Goal: Task Accomplishment & Management: Manage account settings

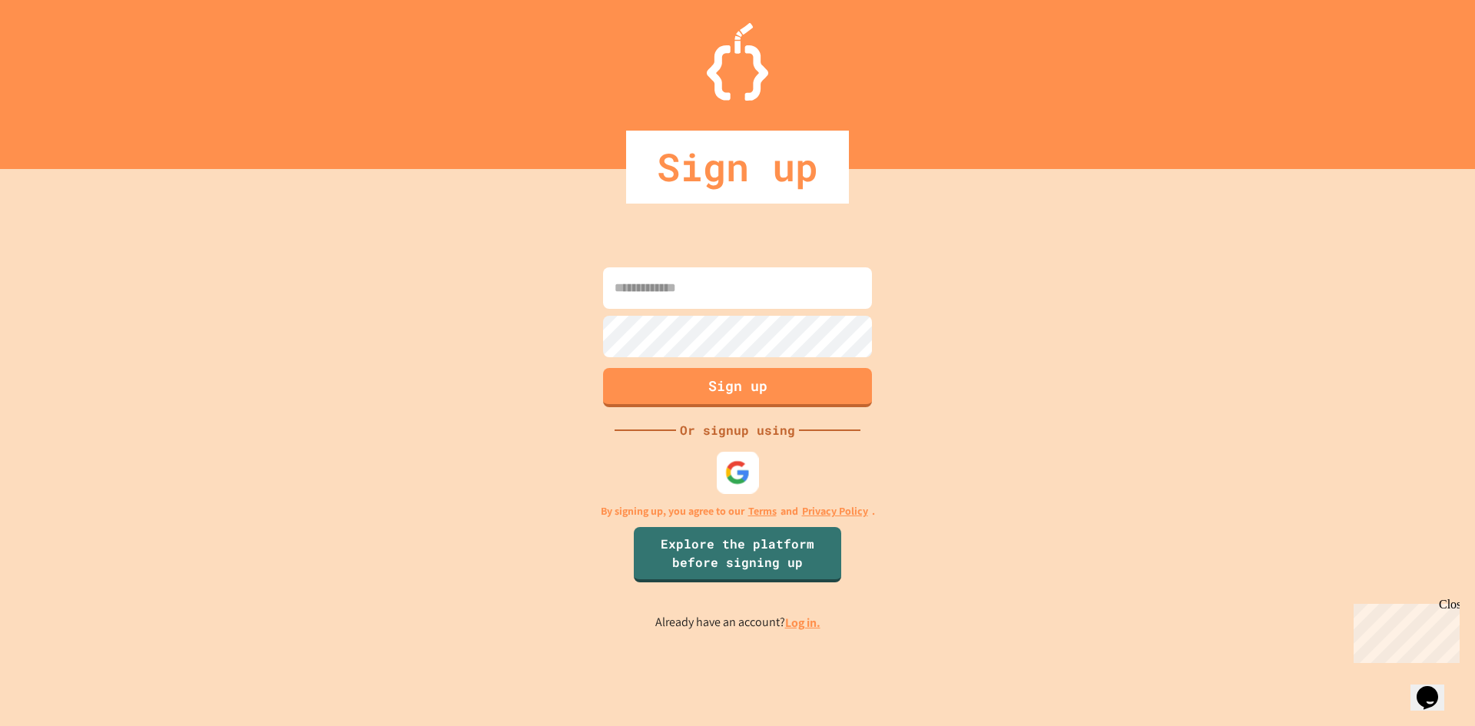
click at [747, 479] on img at bounding box center [737, 471] width 25 height 25
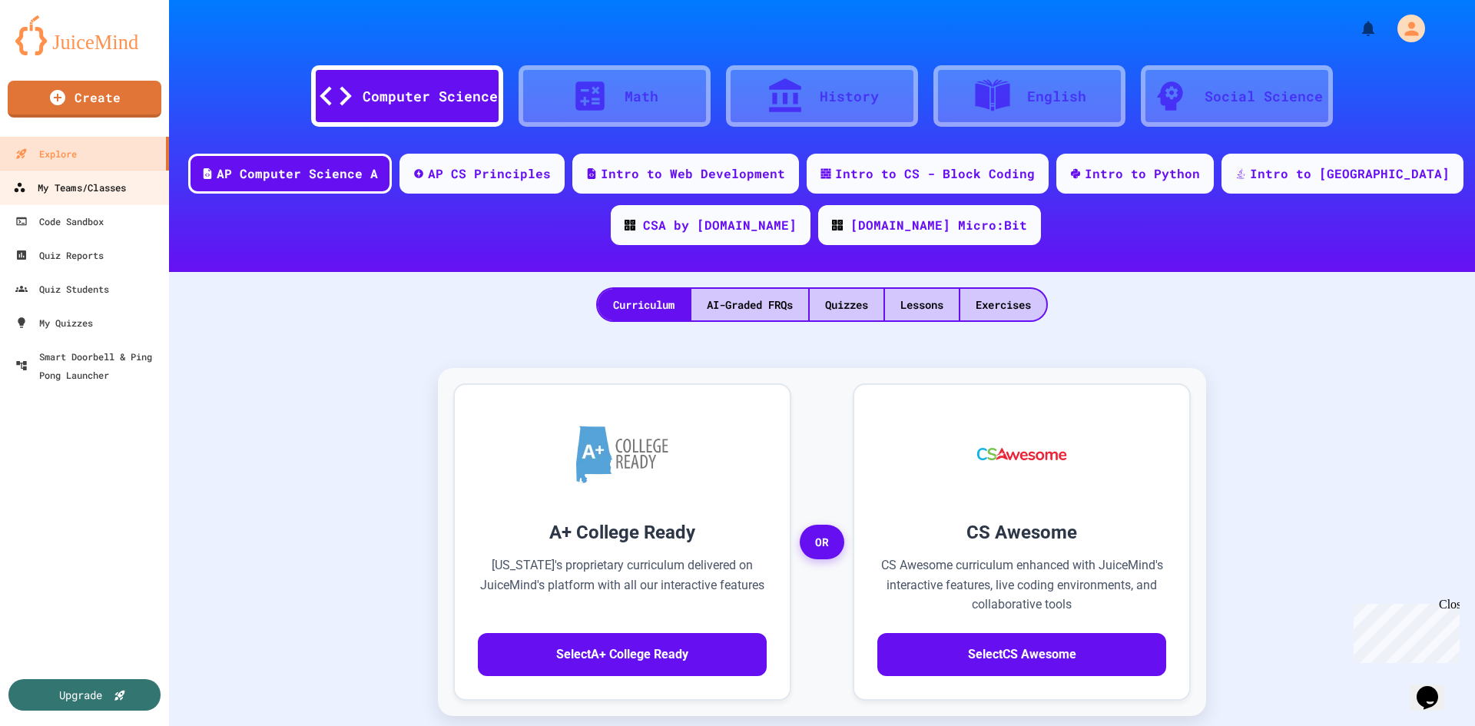
click at [53, 181] on div "My Teams/Classes" at bounding box center [69, 187] width 113 height 19
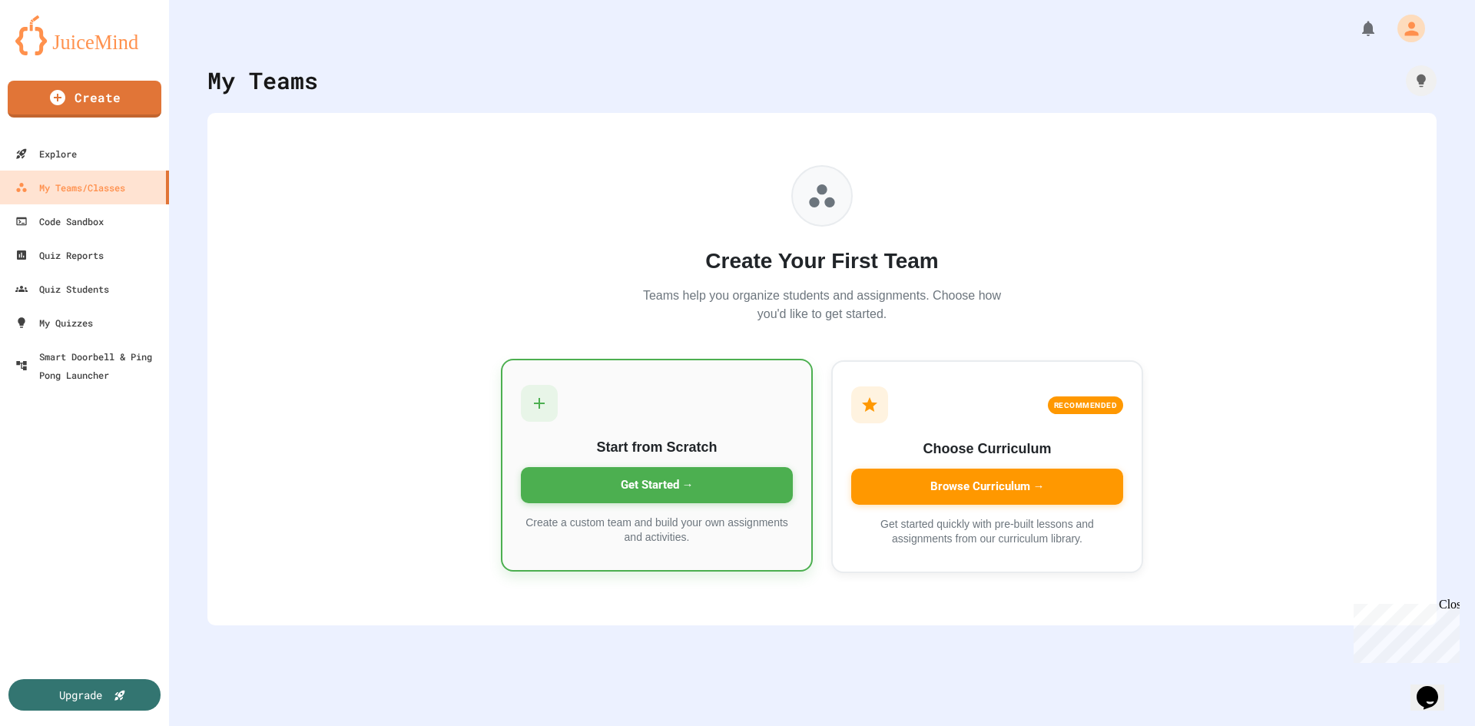
click at [649, 492] on div "Get Started →" at bounding box center [657, 485] width 272 height 36
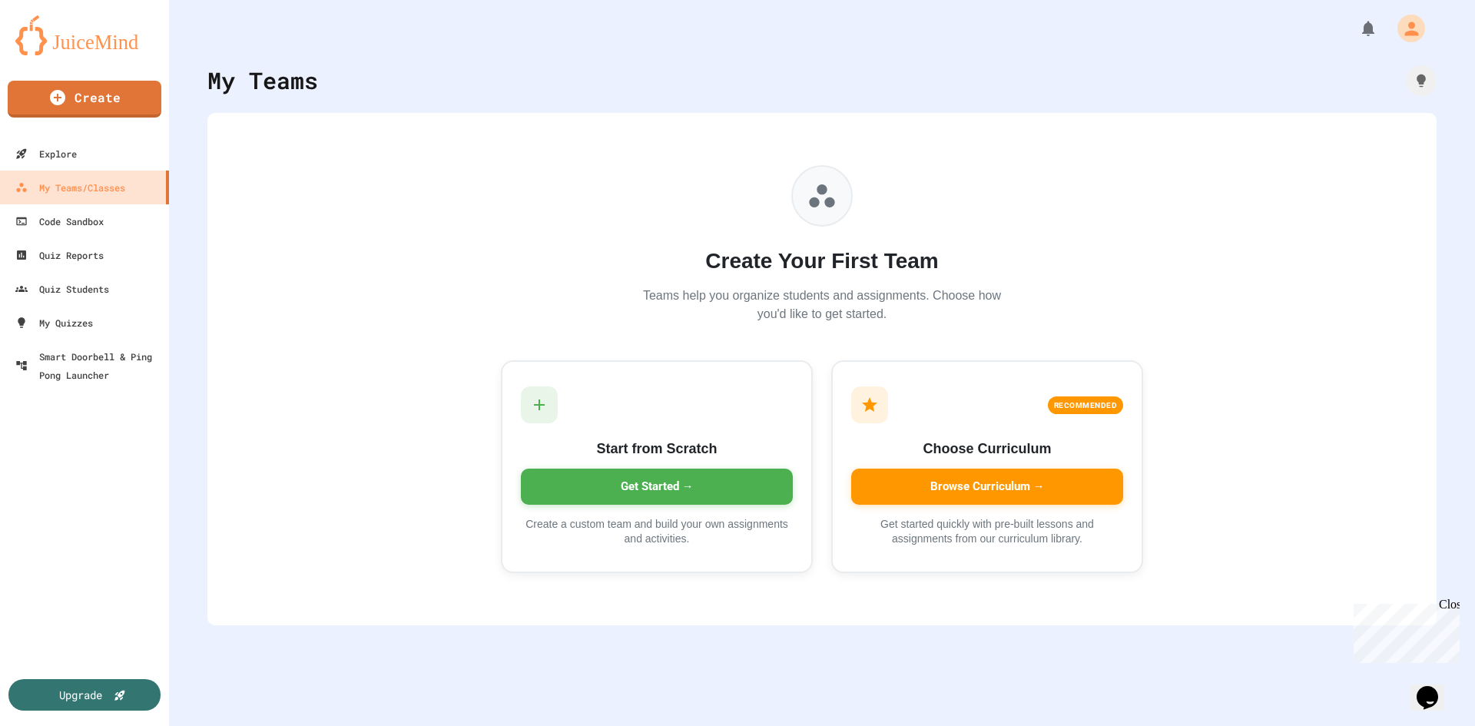
type input "**********"
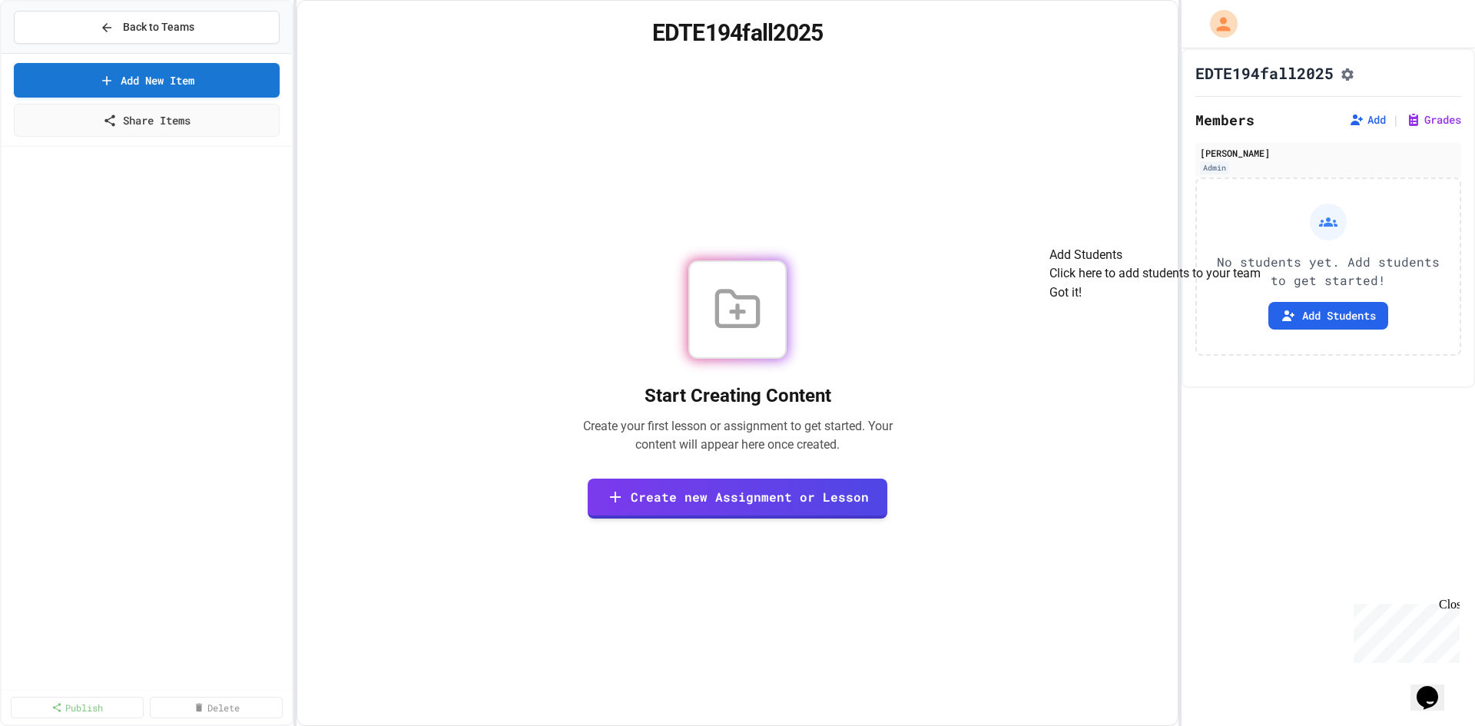
drag, startPoint x: 1237, startPoint y: 392, endPoint x: 1225, endPoint y: 394, distance: 12.5
click at [1236, 302] on div "Got it!" at bounding box center [1154, 292] width 211 height 19
click at [1082, 302] on button "Got it!" at bounding box center [1065, 292] width 32 height 18
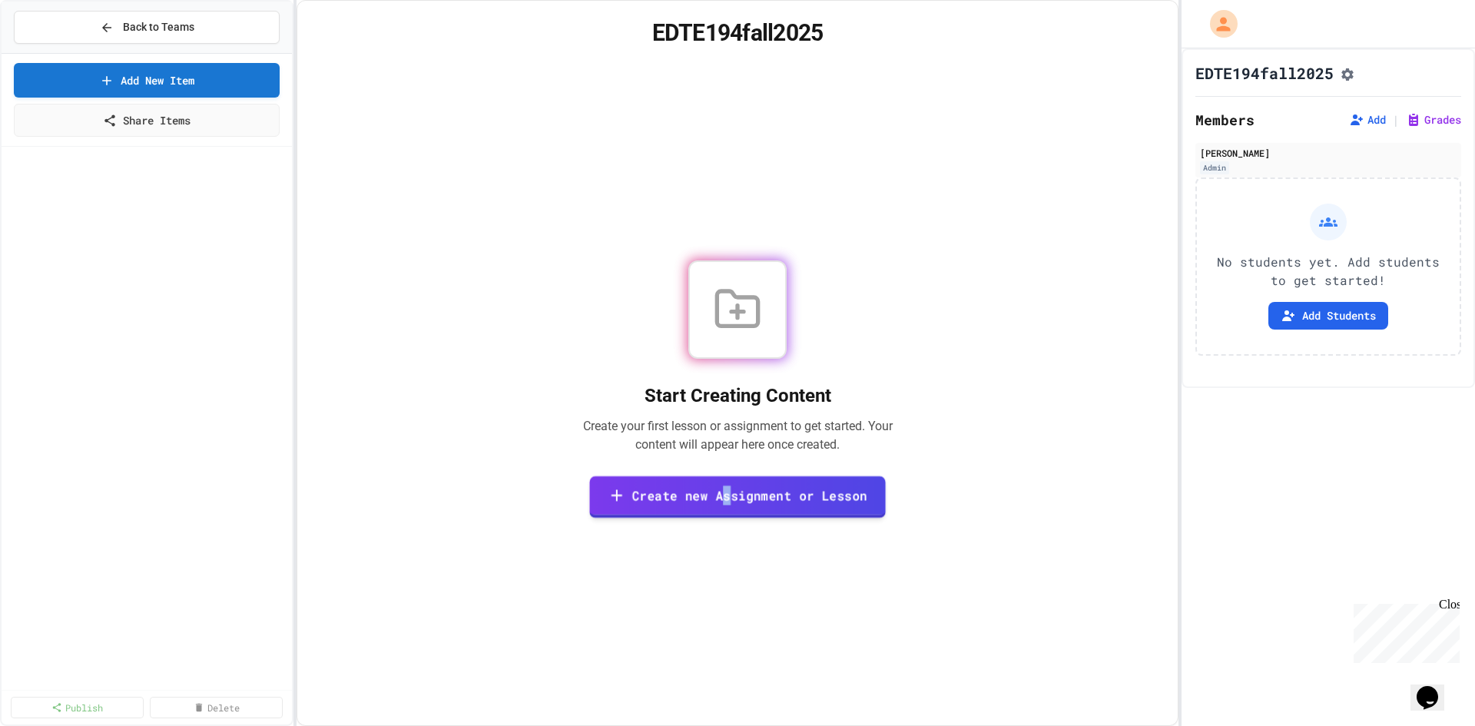
click at [728, 492] on link "Create new Assignment or Lesson" at bounding box center [737, 497] width 297 height 42
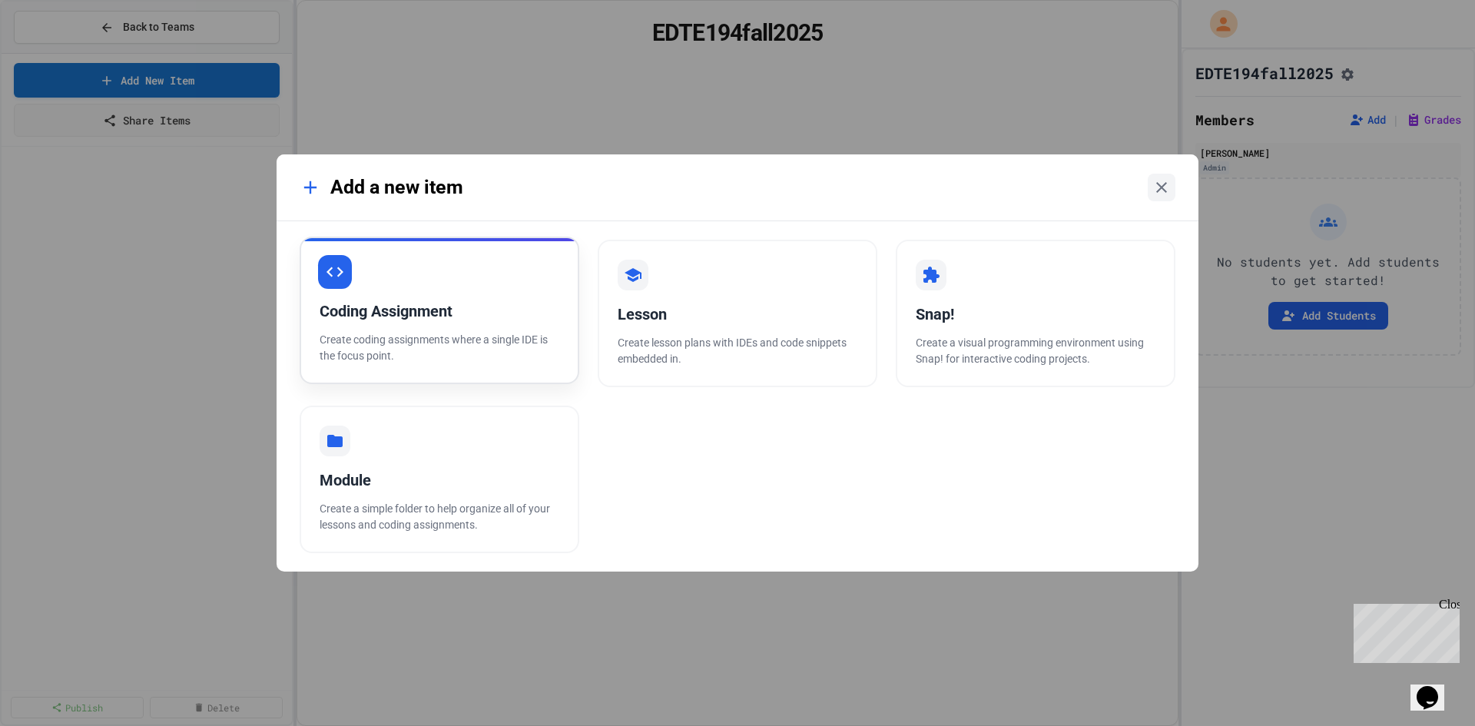
click at [470, 351] on p "Create coding assignments where a single IDE is the focus point." at bounding box center [440, 348] width 240 height 32
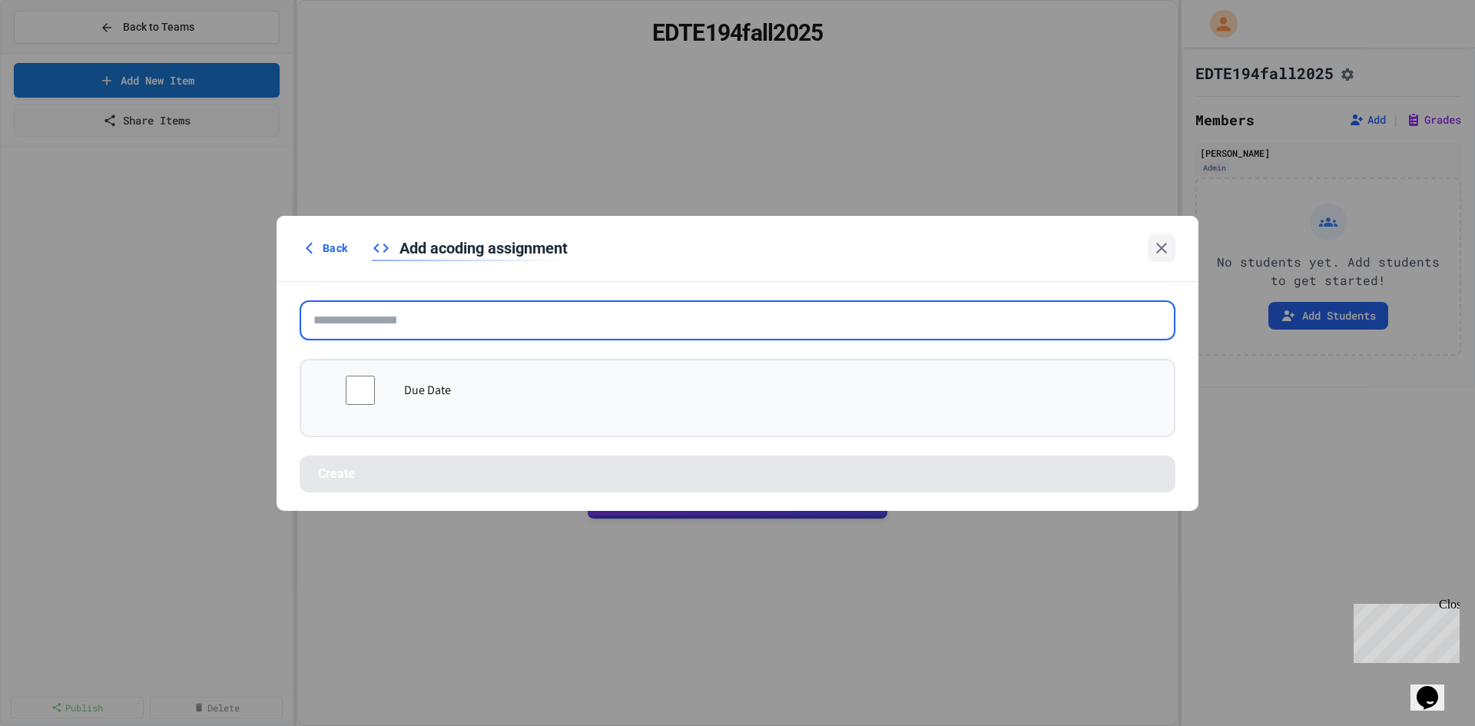
click at [396, 323] on input "text" at bounding box center [738, 320] width 876 height 40
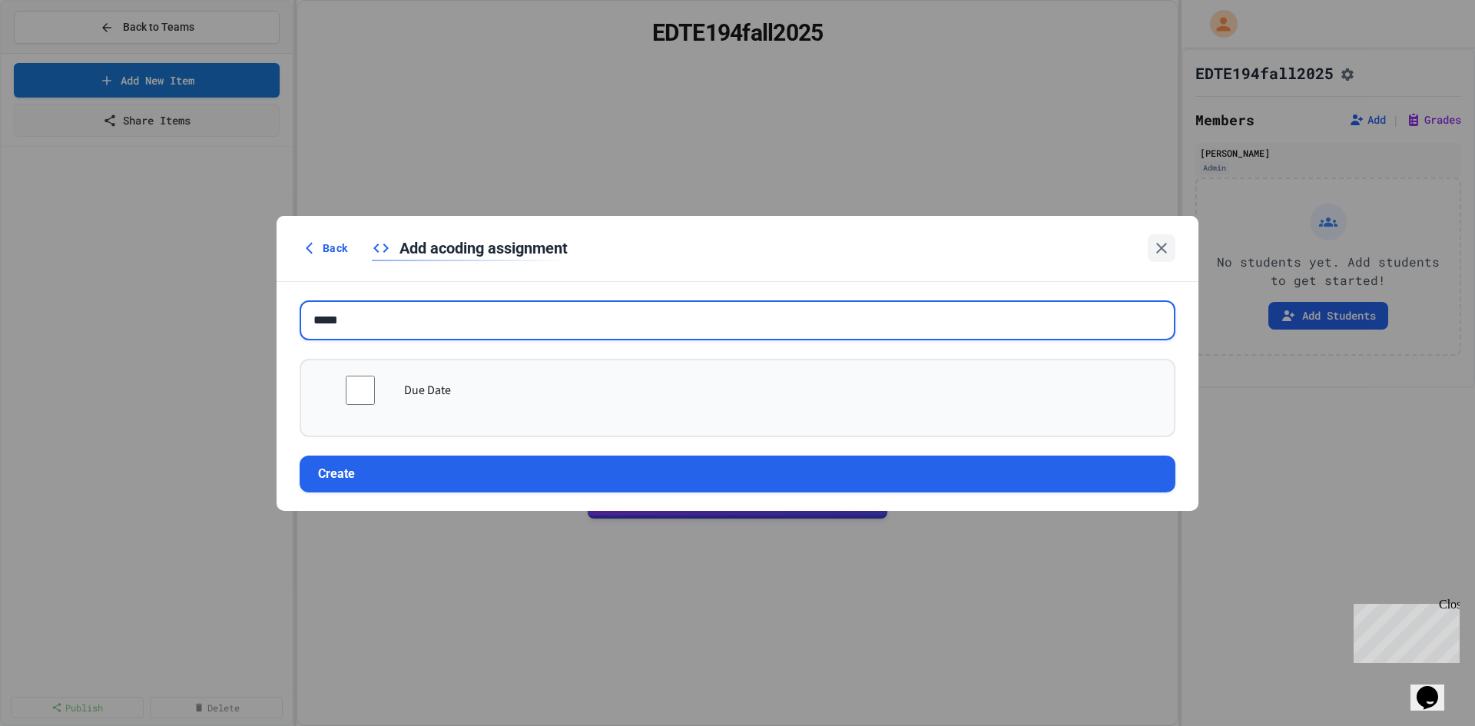
type input "*****"
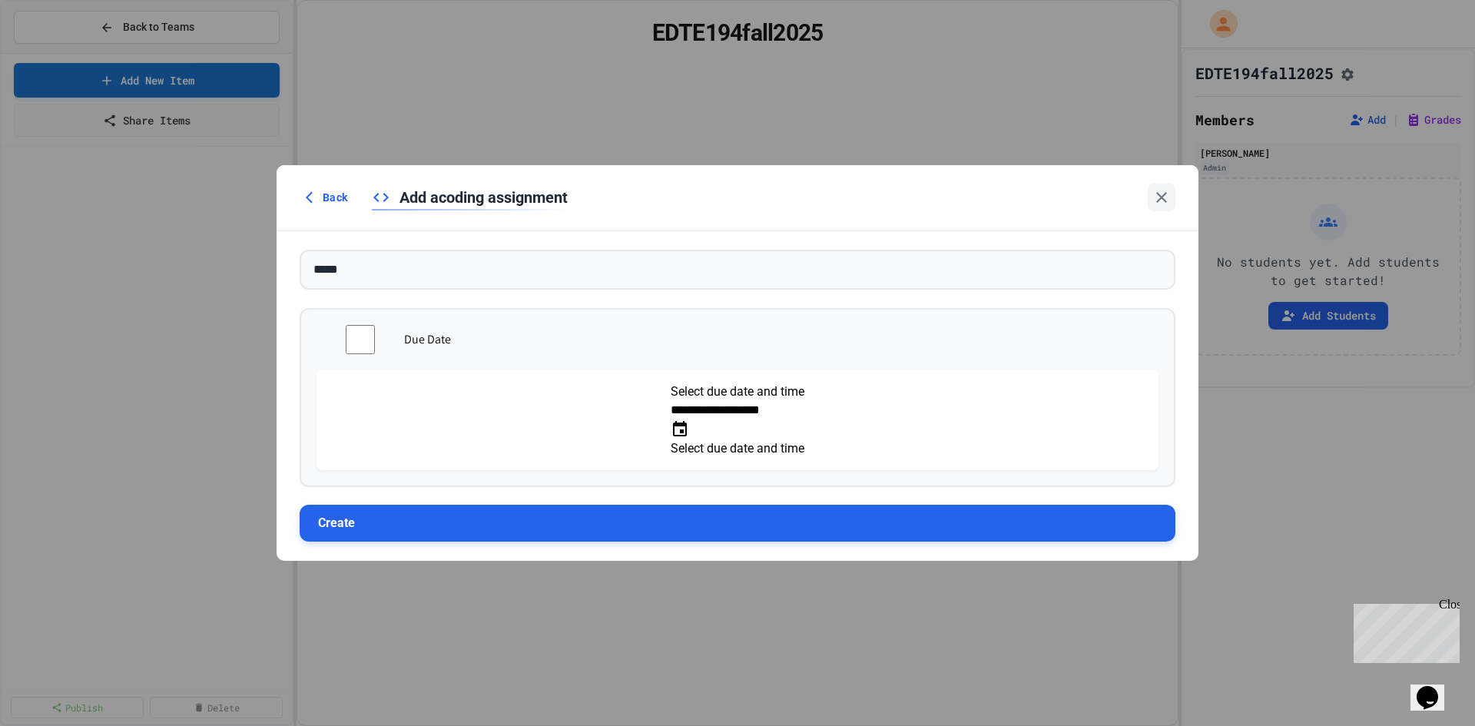
click at [362, 505] on button "Create" at bounding box center [738, 523] width 876 height 37
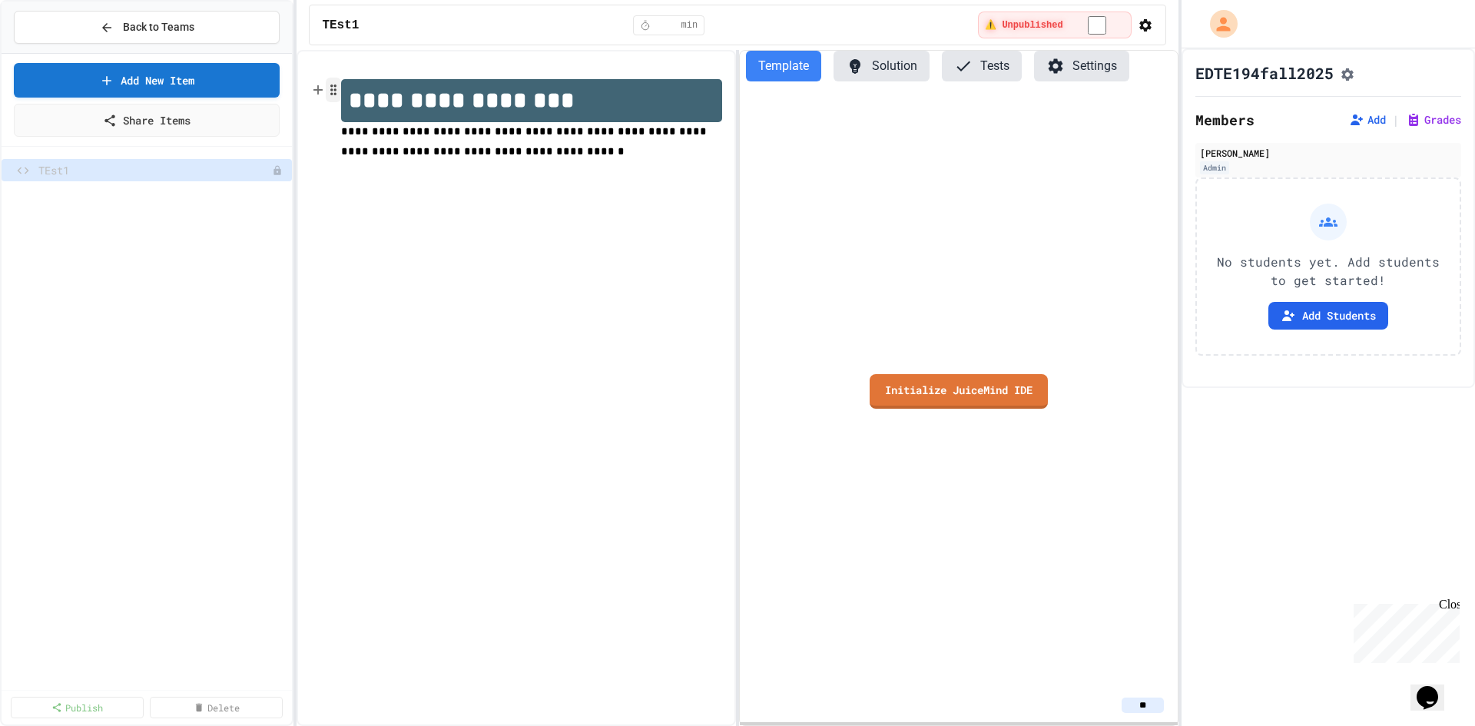
click at [334, 92] on icon "button" at bounding box center [333, 89] width 14 height 15
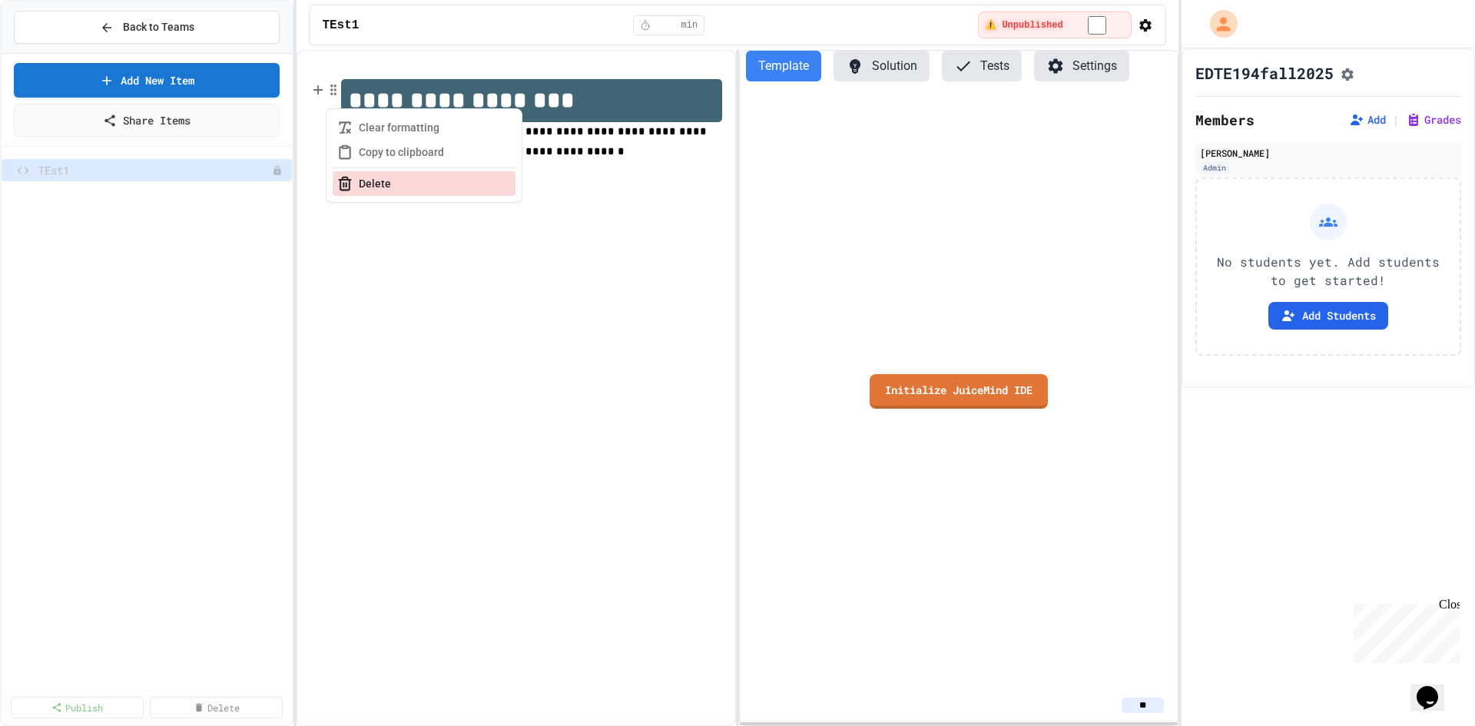
click at [381, 188] on button "Delete" at bounding box center [424, 183] width 183 height 25
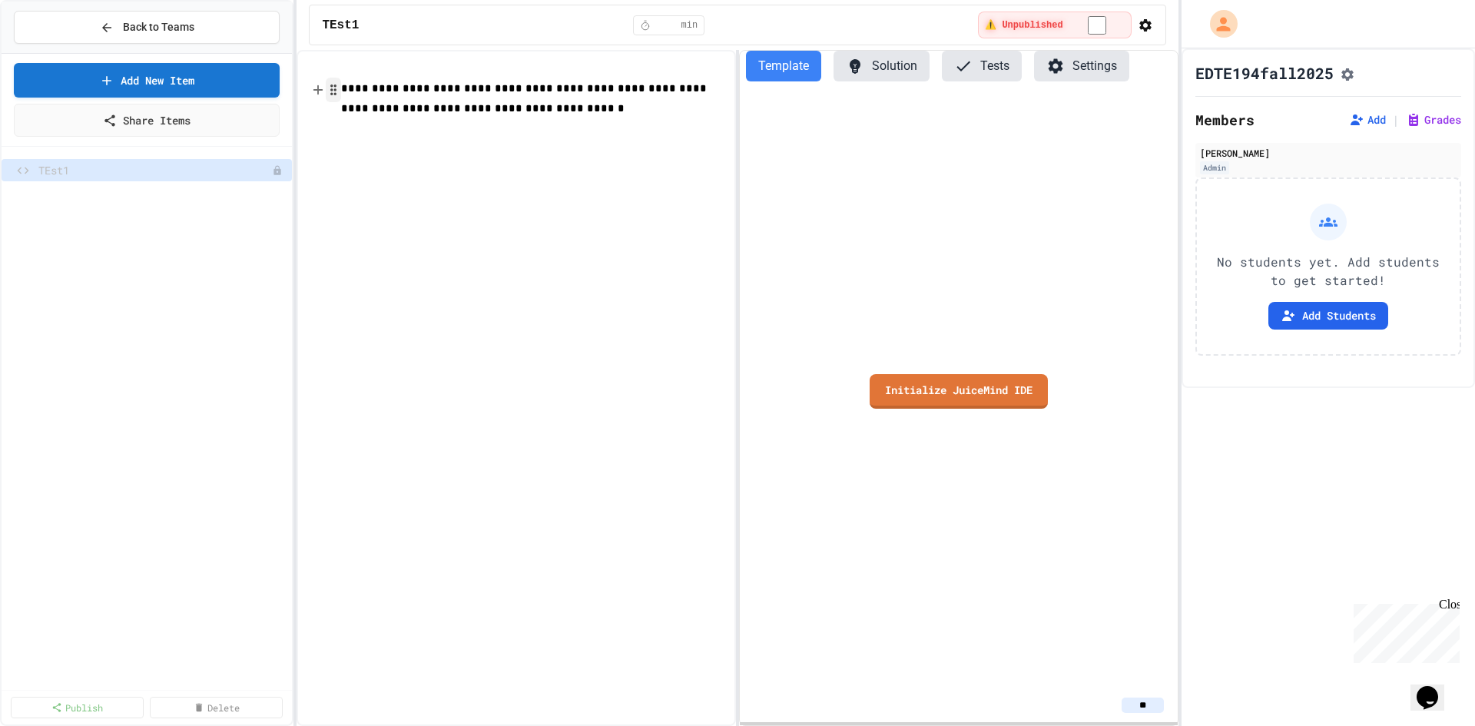
click at [331, 91] on icon "button" at bounding box center [333, 89] width 14 height 15
click at [397, 183] on button "Delete" at bounding box center [424, 183] width 183 height 25
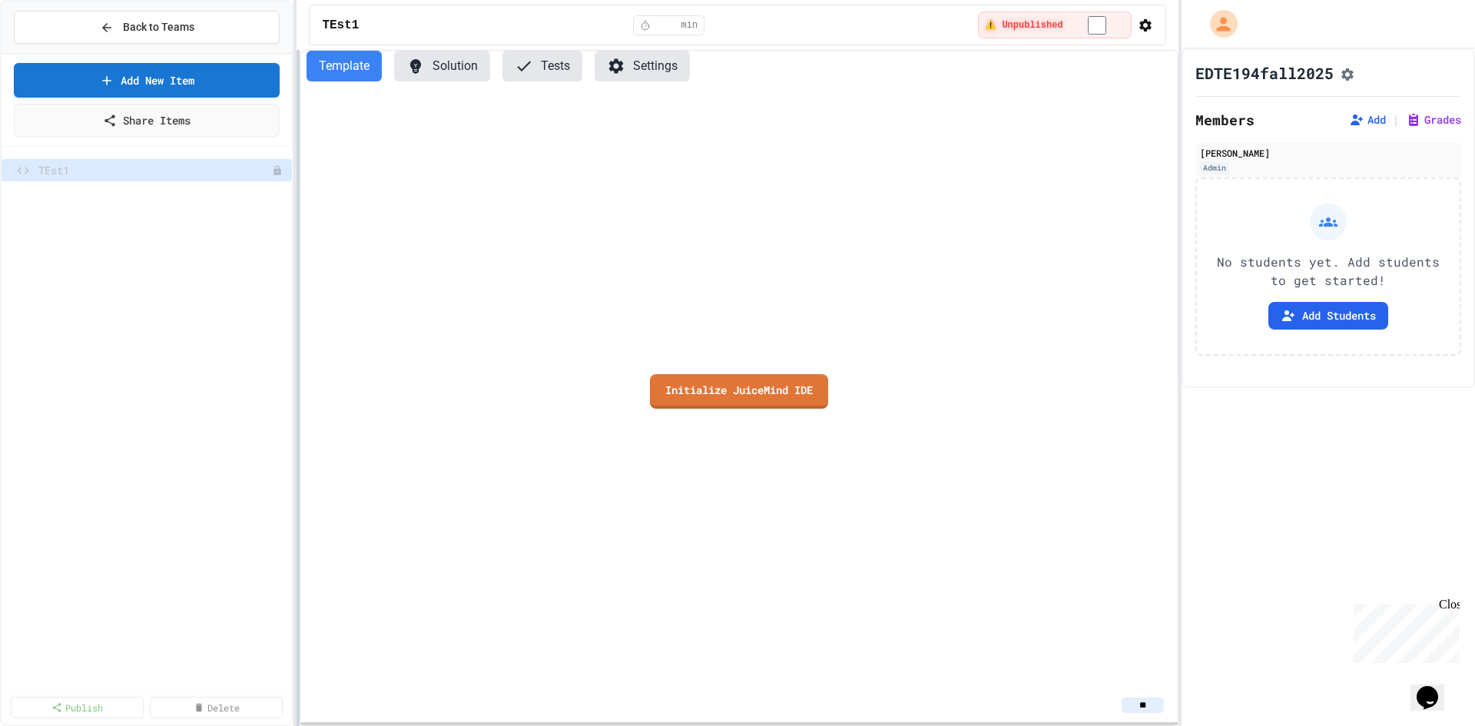
click at [280, 339] on div "Back to Teams Add New Item Share Items TEst1 Publish Delete TEst1 * min ⚠️ Unpu…" at bounding box center [737, 363] width 1475 height 726
click at [712, 239] on div "Initialize JuiceMind IDE" at bounding box center [738, 391] width 877 height 595
click at [165, 76] on link "Add New Item" at bounding box center [147, 79] width 258 height 36
click at [418, 158] on div "Initialize JuiceMind IDE" at bounding box center [738, 391] width 877 height 595
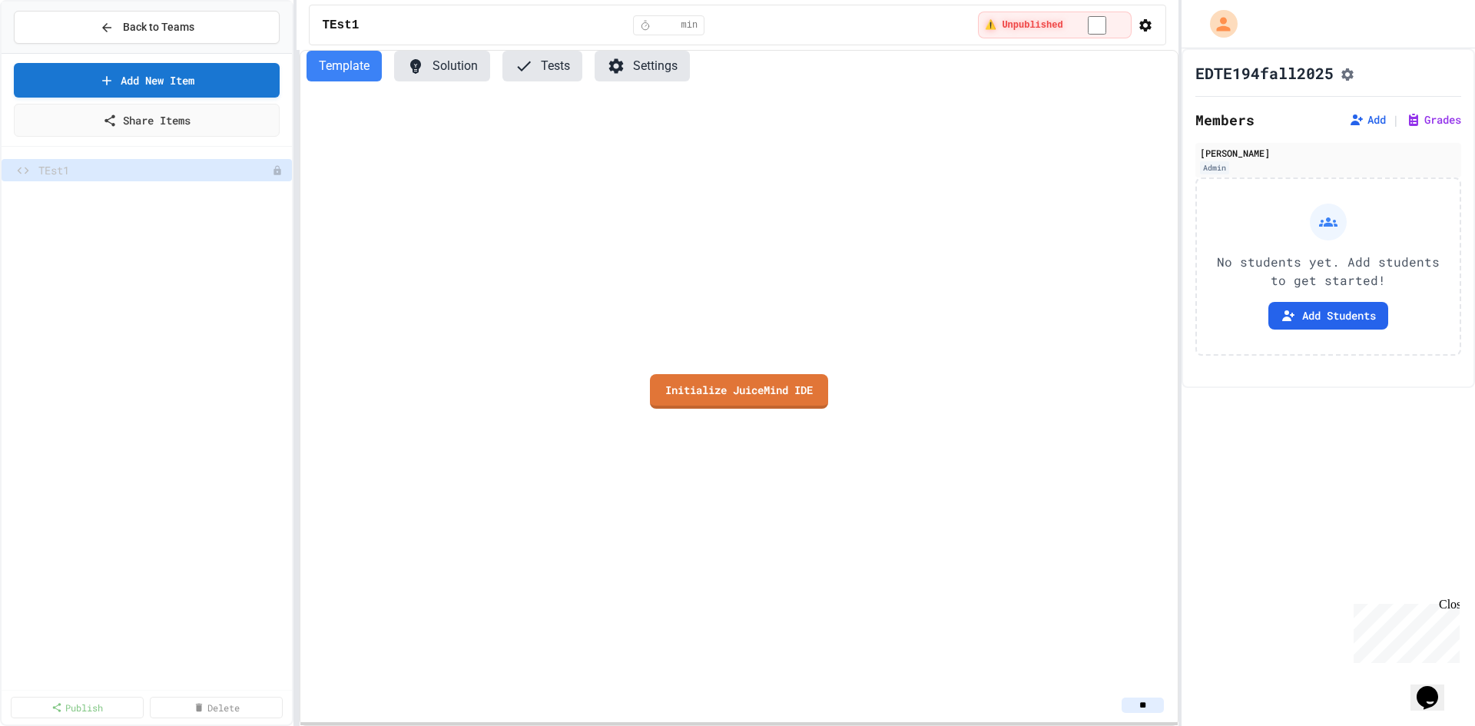
click at [458, 124] on div "Initialize JuiceMind IDE" at bounding box center [738, 391] width 877 height 595
click at [457, 123] on div "Initialize JuiceMind IDE" at bounding box center [738, 391] width 877 height 595
click at [648, 124] on div "Initialize JuiceMind IDE" at bounding box center [738, 391] width 877 height 595
click at [651, 125] on div "Initialize JuiceMind IDE" at bounding box center [738, 391] width 877 height 595
click at [671, 129] on div "Initialize JuiceMind IDE" at bounding box center [738, 391] width 877 height 595
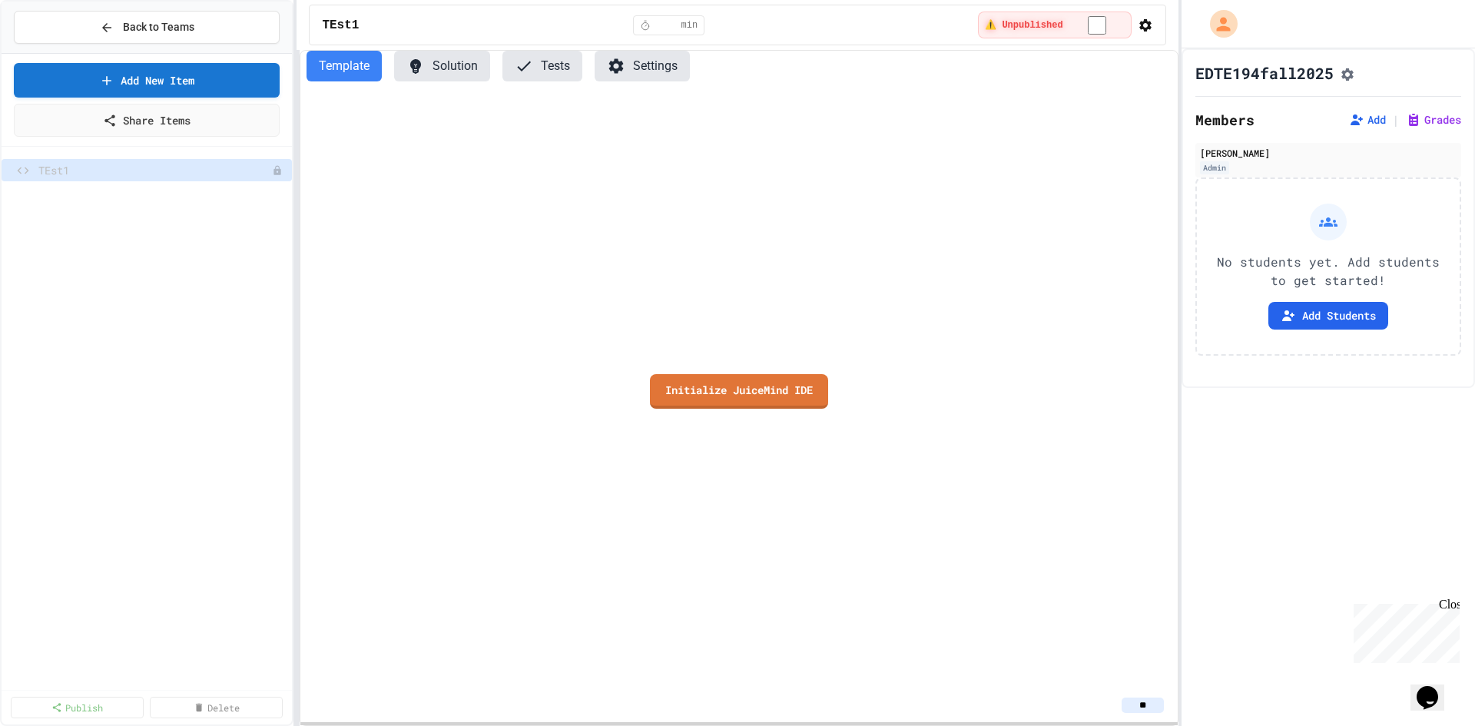
drag, startPoint x: 752, startPoint y: 127, endPoint x: 834, endPoint y: 124, distance: 82.2
click at [764, 128] on div "Initialize JuiceMind IDE" at bounding box center [738, 391] width 877 height 595
drag, startPoint x: 834, startPoint y: 124, endPoint x: 873, endPoint y: 124, distance: 39.2
click at [848, 124] on div "Initialize JuiceMind IDE" at bounding box center [738, 391] width 877 height 595
drag, startPoint x: 881, startPoint y: 122, endPoint x: 947, endPoint y: 123, distance: 66.1
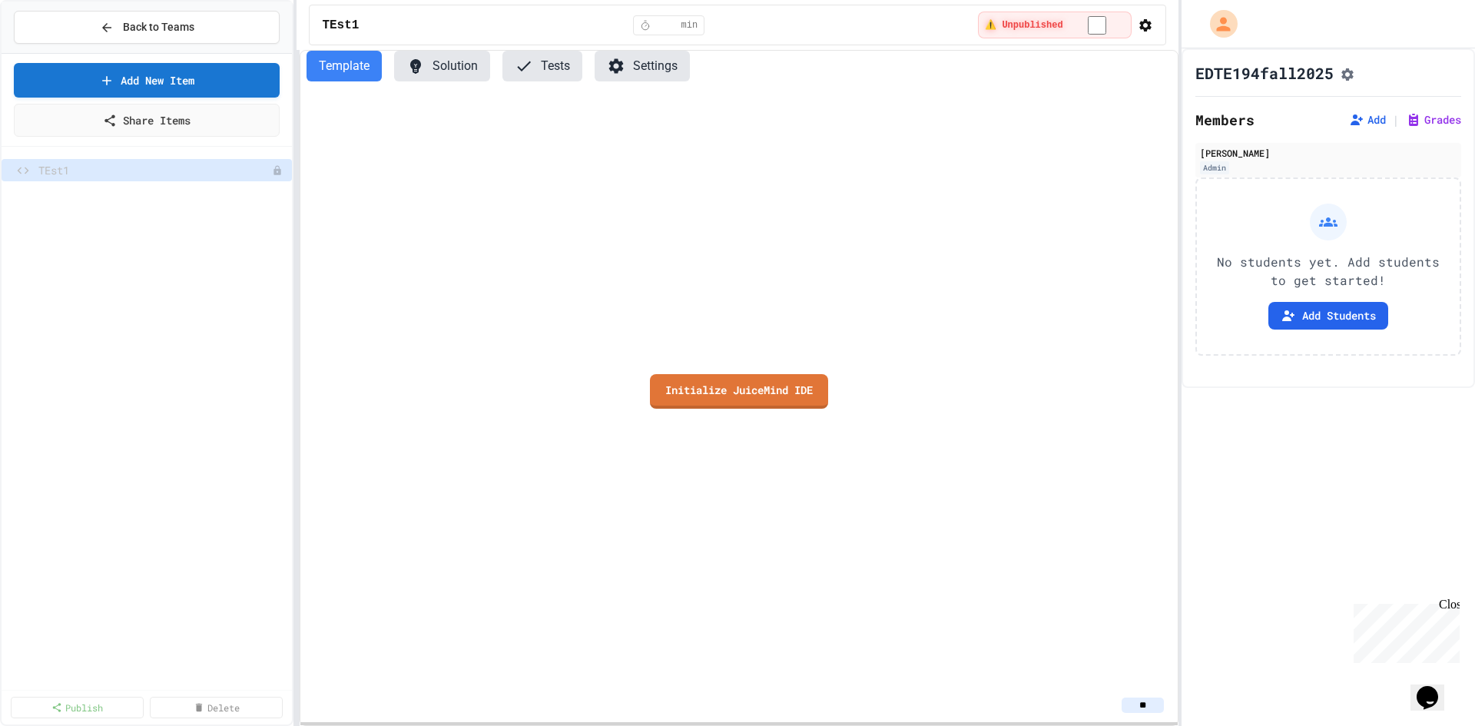
click at [889, 124] on div "Initialize JuiceMind IDE" at bounding box center [738, 391] width 877 height 595
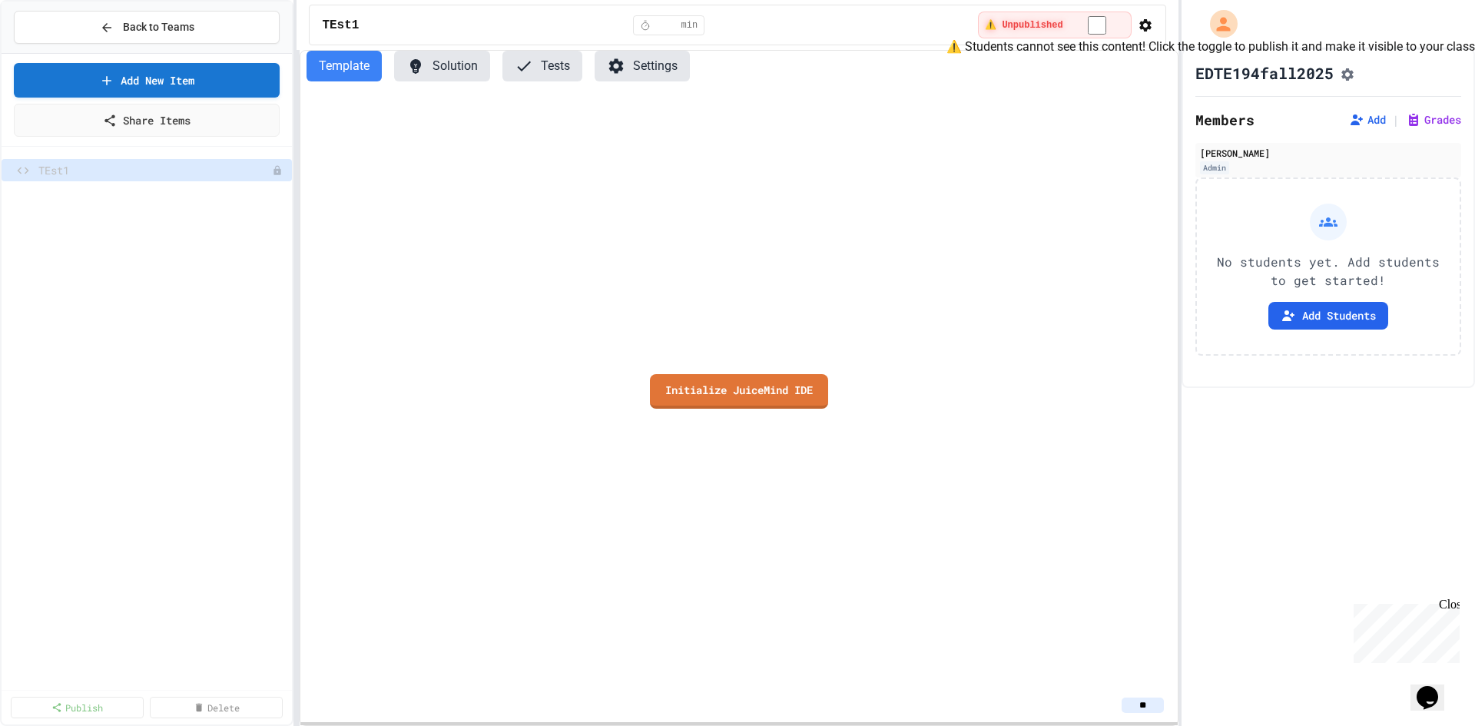
click at [1022, 21] on span "⚠️ Unpublished" at bounding box center [1024, 25] width 78 height 12
click at [1073, 31] on div "⚠️ Unpublished" at bounding box center [1055, 25] width 154 height 27
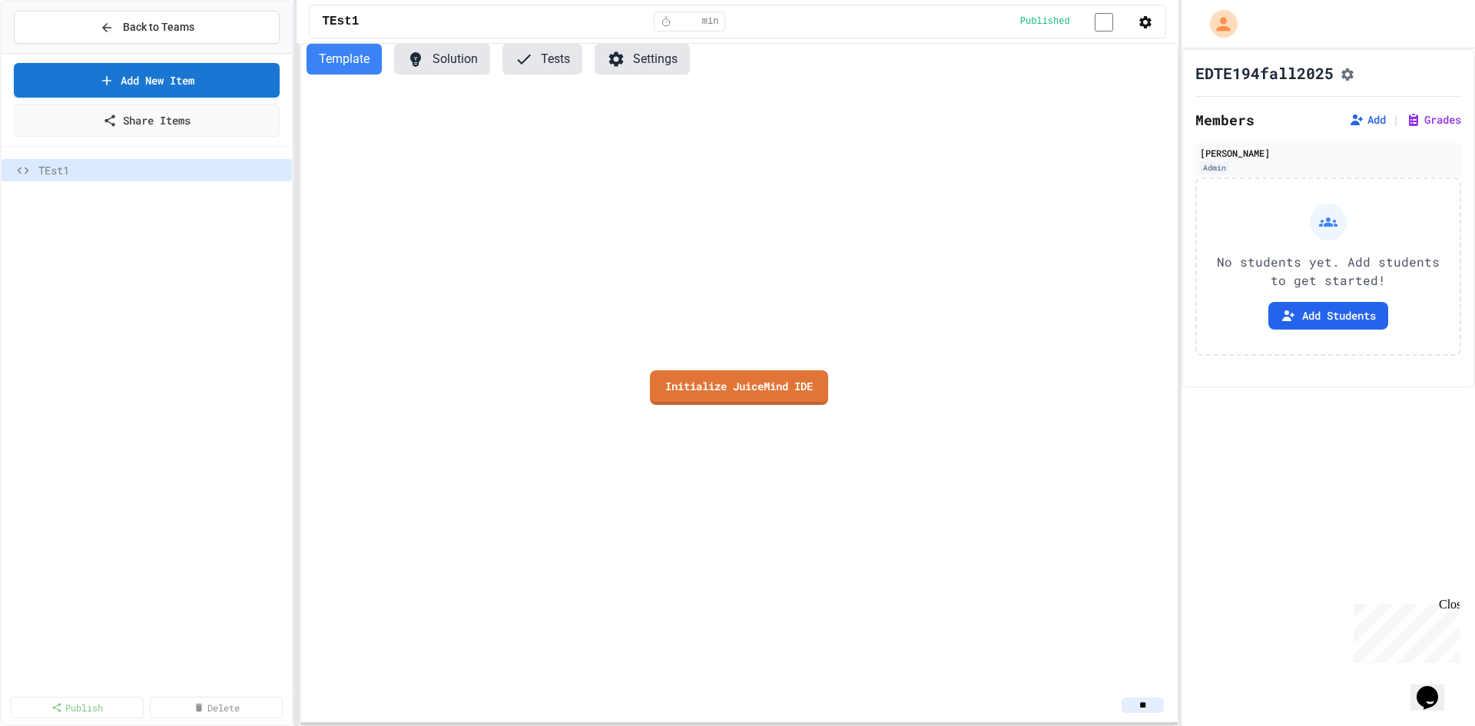
drag, startPoint x: 363, startPoint y: 257, endPoint x: 371, endPoint y: 255, distance: 8.0
click at [366, 257] on div "Initialize JuiceMind IDE" at bounding box center [738, 388] width 877 height 602
drag, startPoint x: 572, startPoint y: 161, endPoint x: 582, endPoint y: 155, distance: 11.3
click at [573, 161] on div "Initialize JuiceMind IDE" at bounding box center [738, 388] width 877 height 602
drag, startPoint x: 583, startPoint y: 154, endPoint x: 653, endPoint y: 131, distance: 73.9
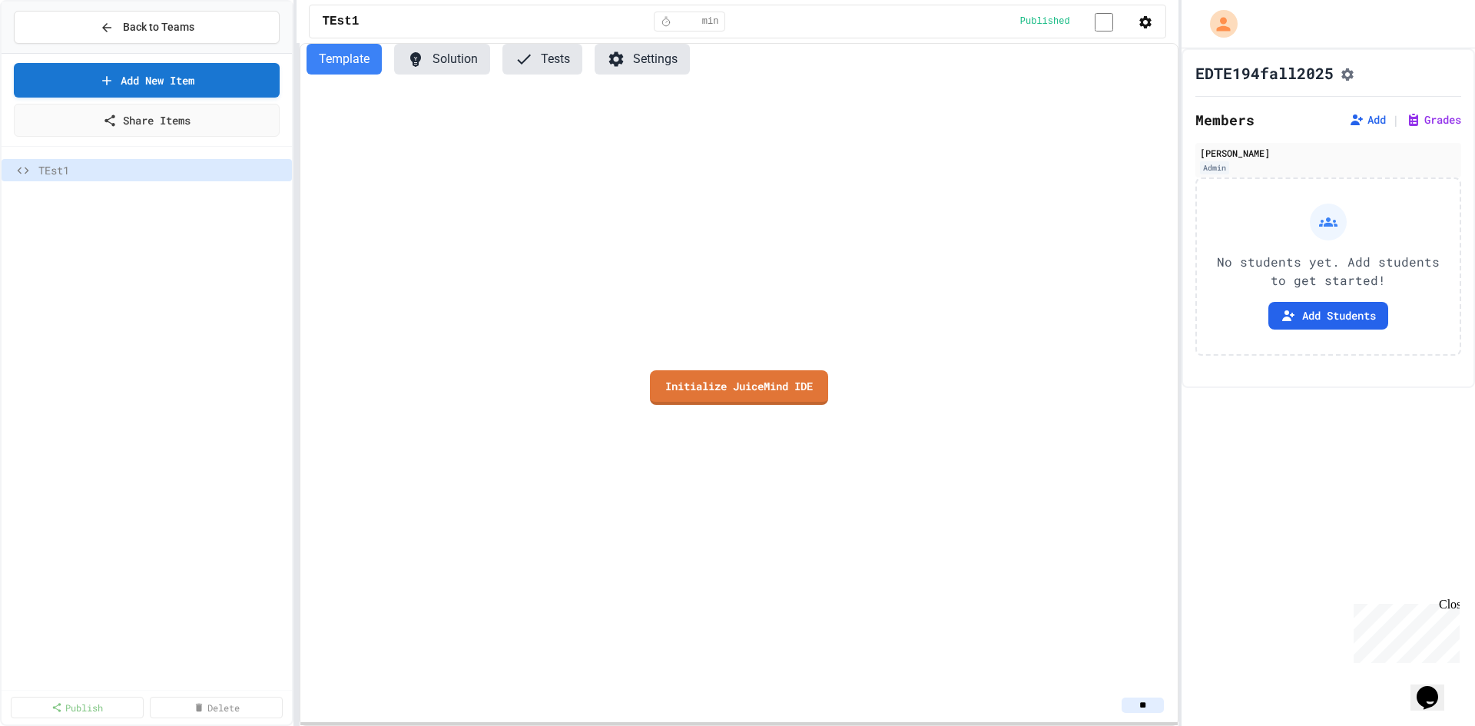
click at [592, 153] on div "Initialize JuiceMind IDE" at bounding box center [738, 388] width 877 height 602
drag, startPoint x: 720, startPoint y: 122, endPoint x: 749, endPoint y: 118, distance: 29.6
click at [728, 122] on div "Initialize JuiceMind IDE" at bounding box center [738, 388] width 877 height 602
click at [752, 117] on div "Initialize JuiceMind IDE" at bounding box center [738, 388] width 877 height 602
click at [753, 116] on div "Initialize JuiceMind IDE" at bounding box center [738, 388] width 877 height 602
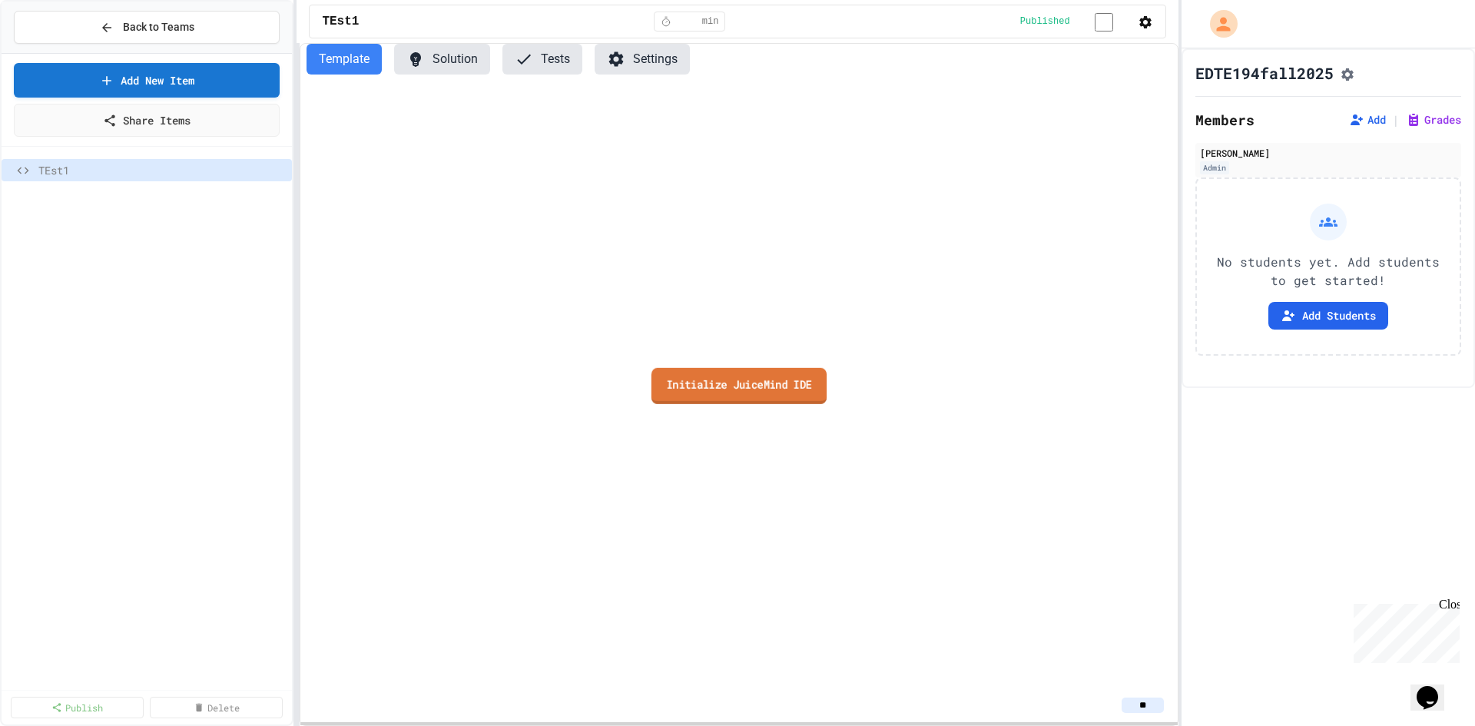
click at [720, 390] on link "Initialize JuiceMind IDE" at bounding box center [738, 386] width 175 height 36
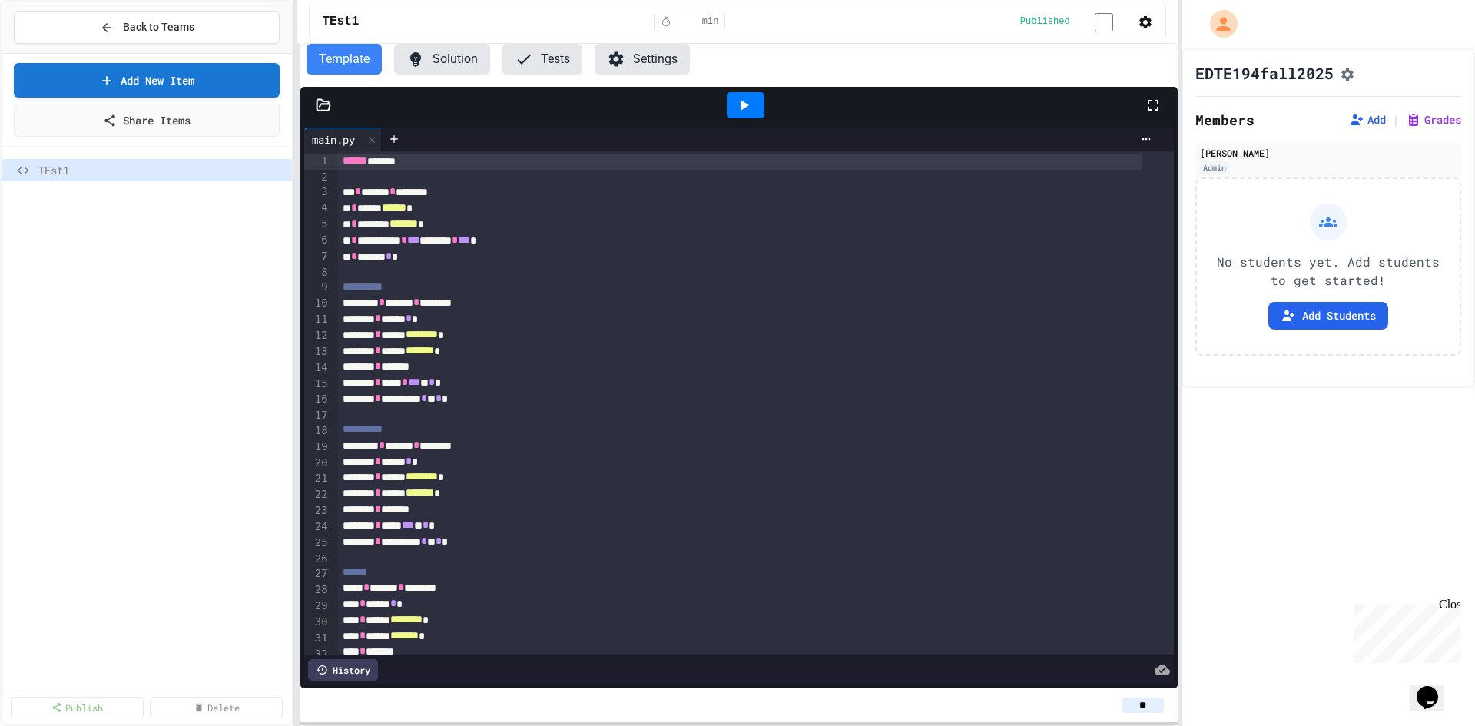
click at [752, 107] on div at bounding box center [746, 105] width 38 height 26
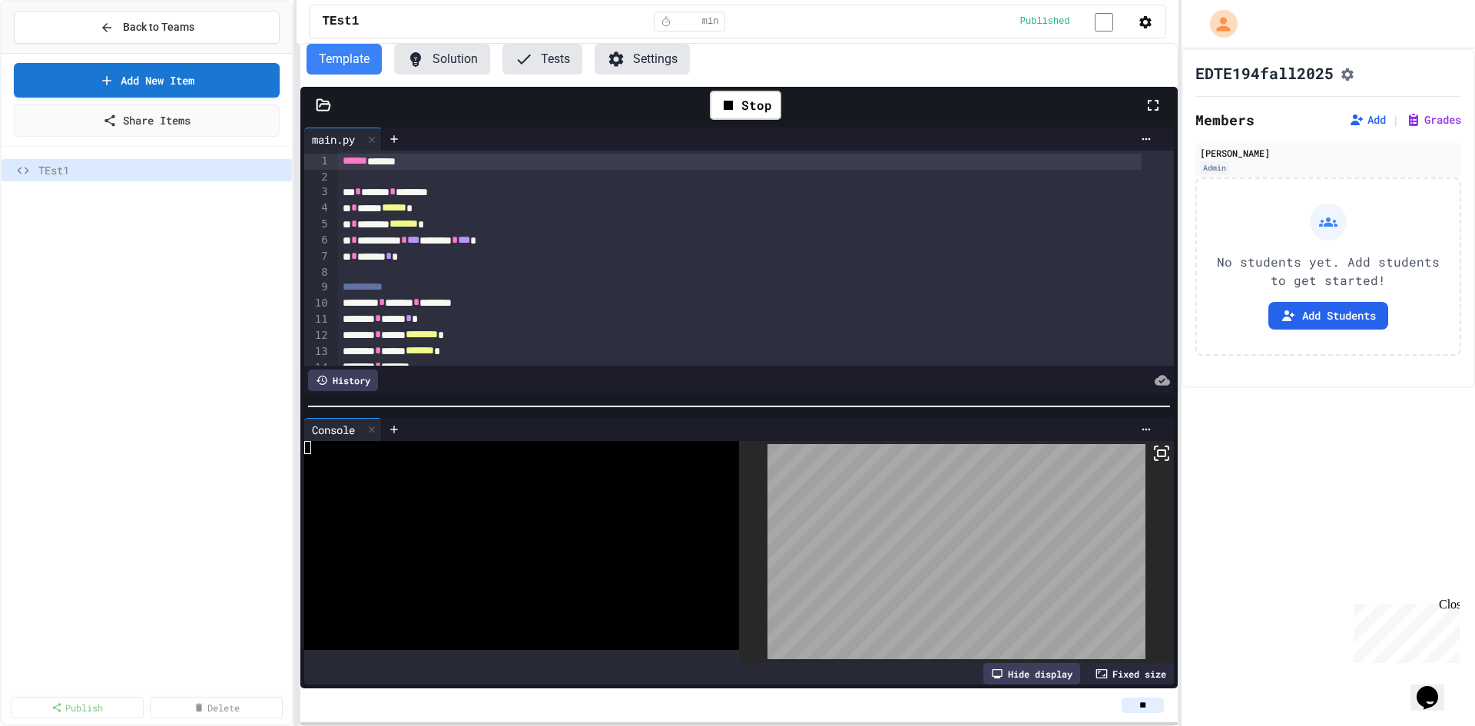
click at [844, 548] on body "**********" at bounding box center [737, 363] width 1475 height 726
click at [745, 120] on div "Stop" at bounding box center [745, 105] width 71 height 29
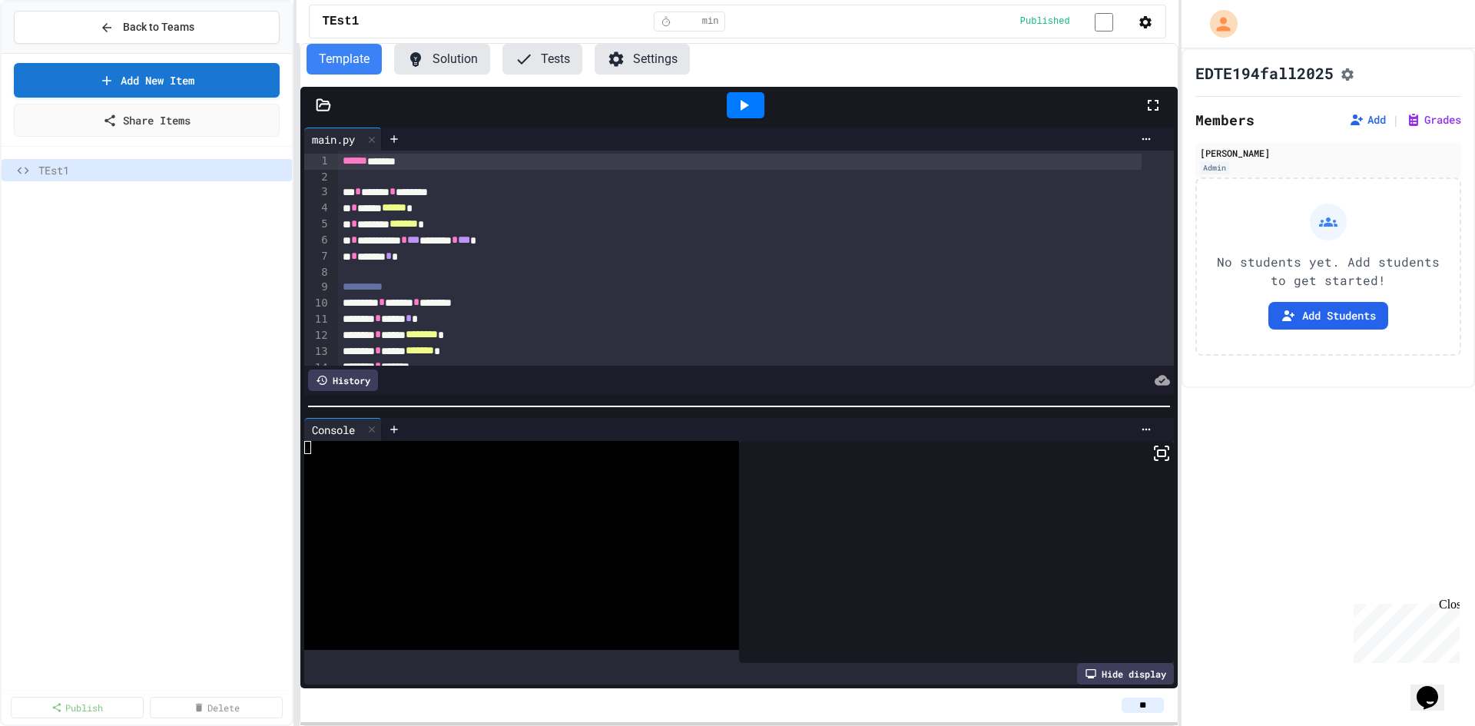
click at [490, 233] on div "** * ******** ******* *" at bounding box center [739, 225] width 803 height 16
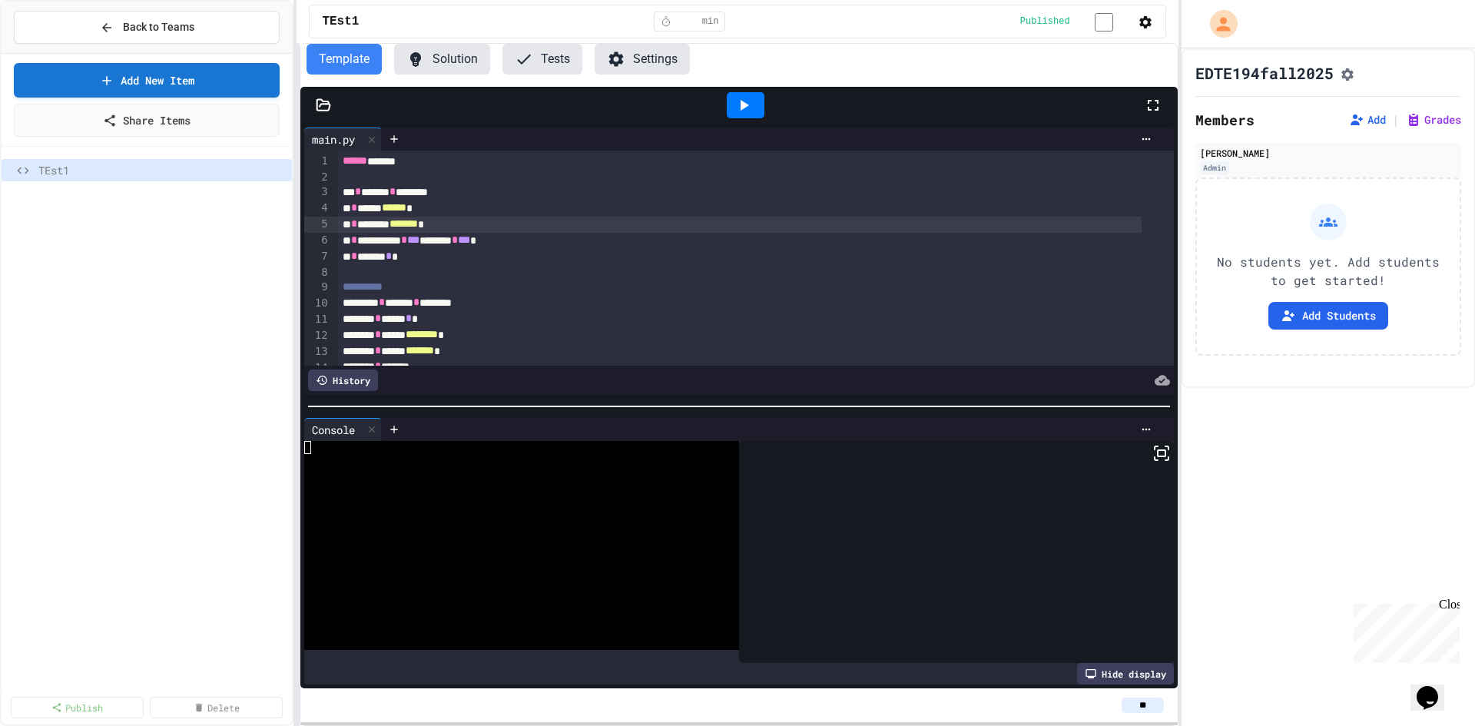
click at [374, 227] on div "** * ******** ******* *" at bounding box center [739, 225] width 803 height 16
click at [372, 224] on div "** * ******** ******* *" at bounding box center [739, 225] width 803 height 16
